Goal: Submit feedback/report problem

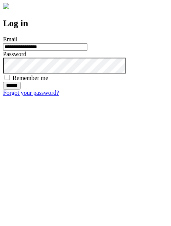
type input "**********"
click at [20, 90] on input "******" at bounding box center [11, 86] width 17 height 8
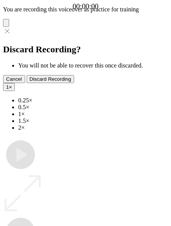
type input "**********"
